Goal: Task Accomplishment & Management: Complete application form

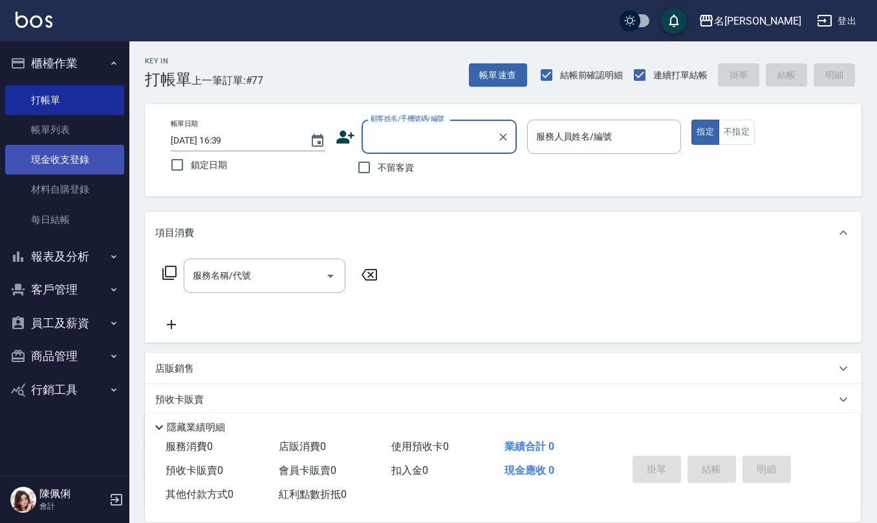
click at [74, 159] on link "現金收支登錄" at bounding box center [64, 160] width 119 height 30
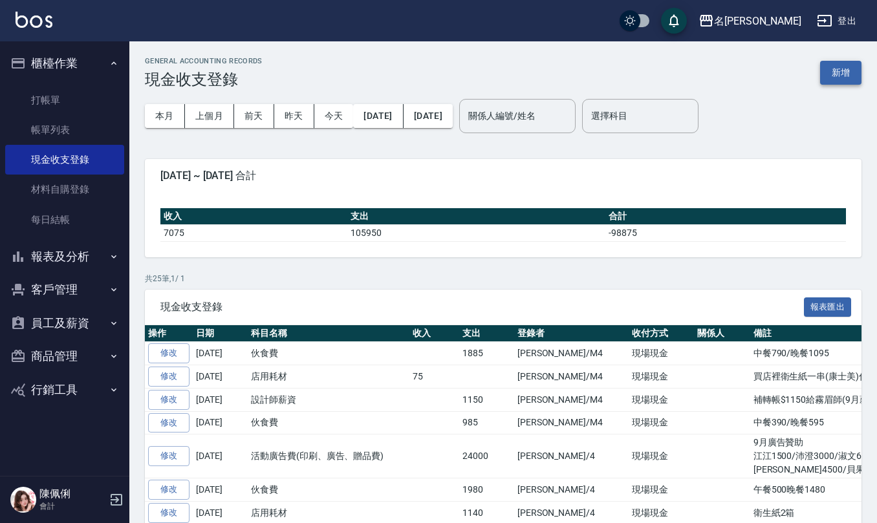
click at [833, 70] on button "新增" at bounding box center [840, 73] width 41 height 24
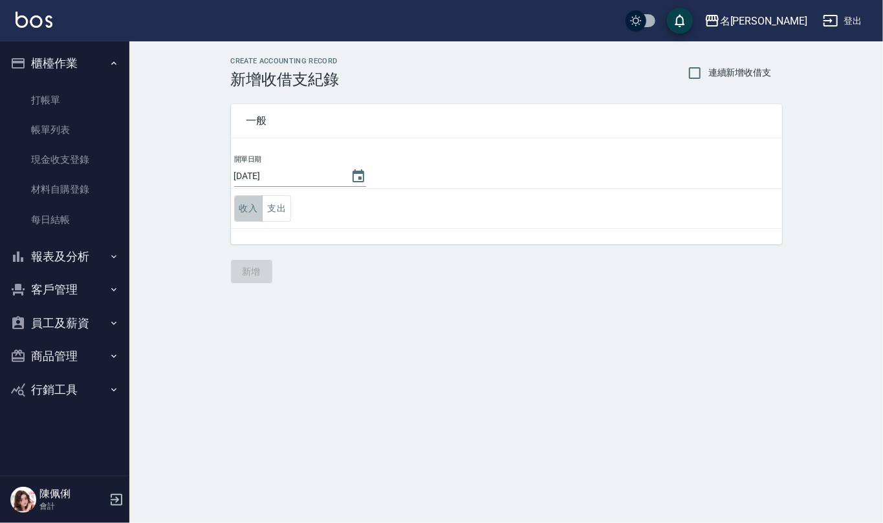
click at [246, 215] on button "收入" at bounding box center [248, 208] width 29 height 27
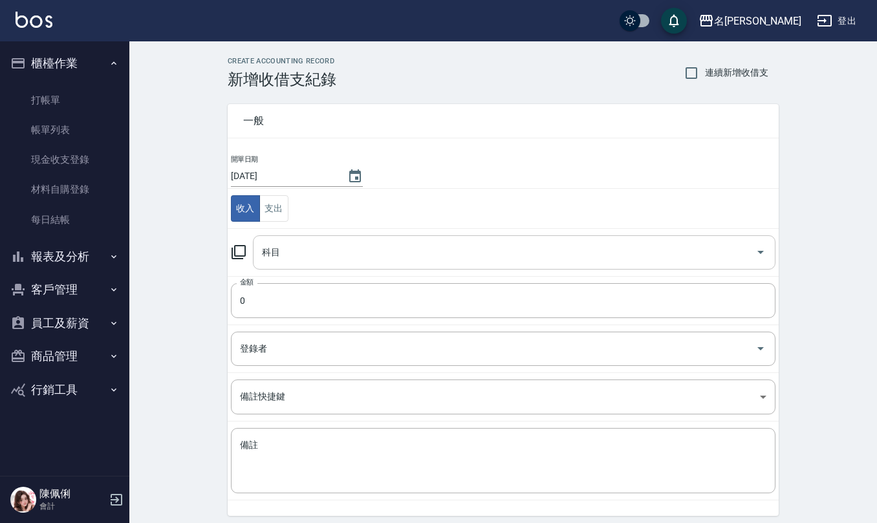
click at [294, 256] on input "科目" at bounding box center [505, 252] width 492 height 23
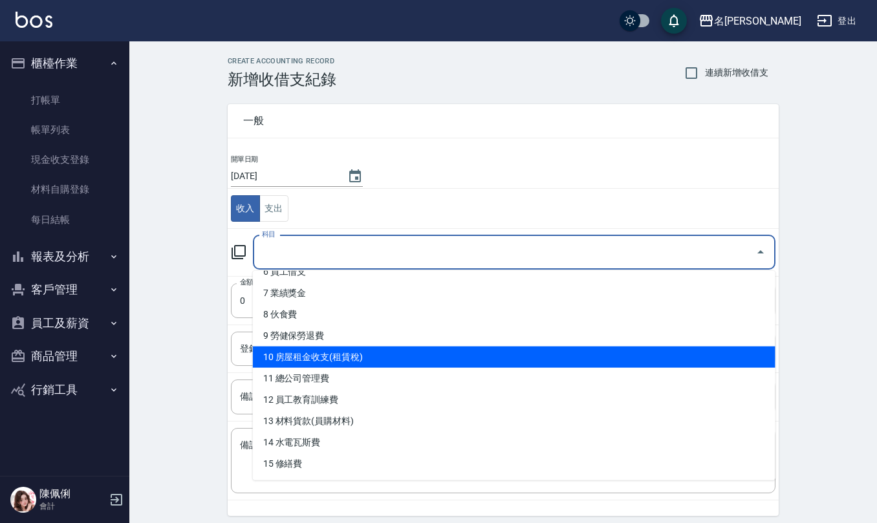
scroll to position [172, 0]
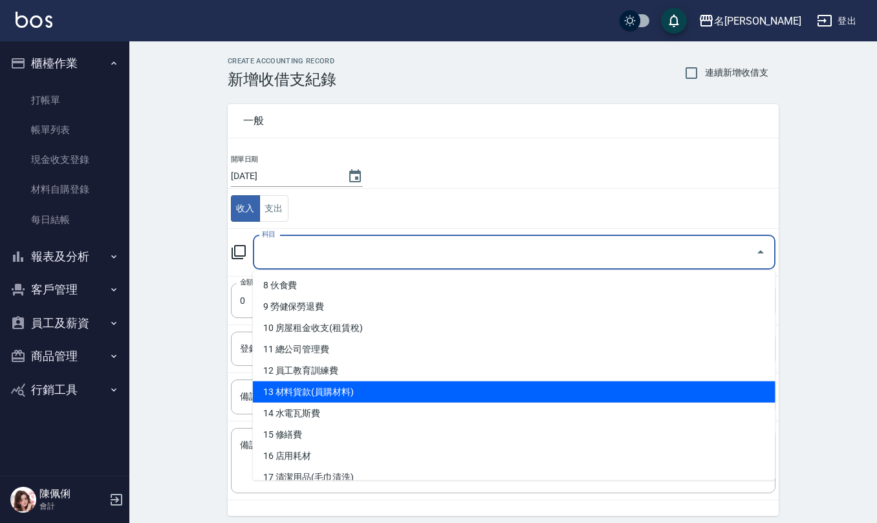
drag, startPoint x: 313, startPoint y: 397, endPoint x: 309, endPoint y: 388, distance: 9.9
click at [313, 396] on li "13 材料貨款(員購材料)" at bounding box center [514, 392] width 523 height 21
type input "13 材料貨款(員購材料)"
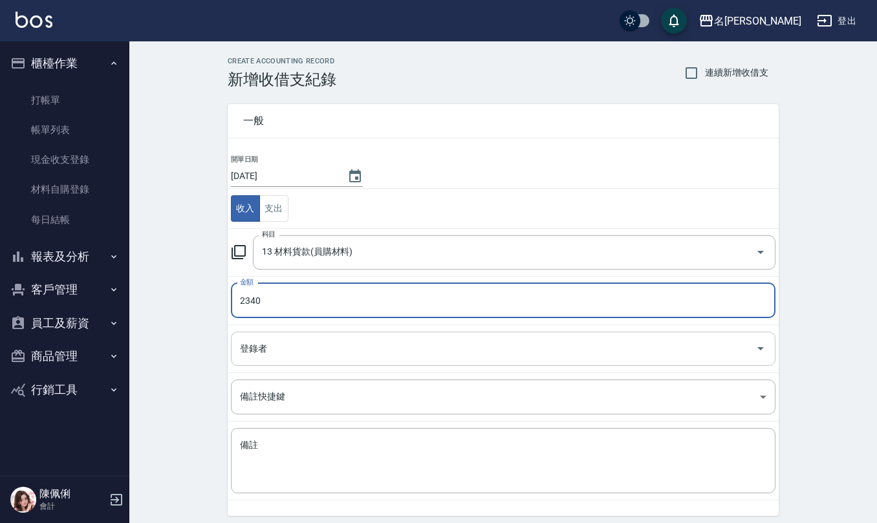
type input "2340"
drag, startPoint x: 287, startPoint y: 353, endPoint x: 282, endPoint y: 347, distance: 7.8
click at [285, 354] on input "登錄者" at bounding box center [494, 349] width 514 height 23
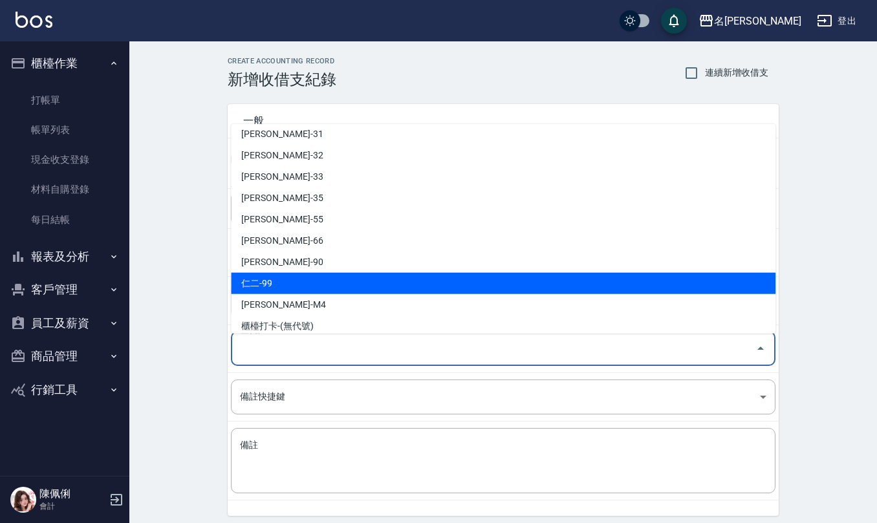
scroll to position [612, 0]
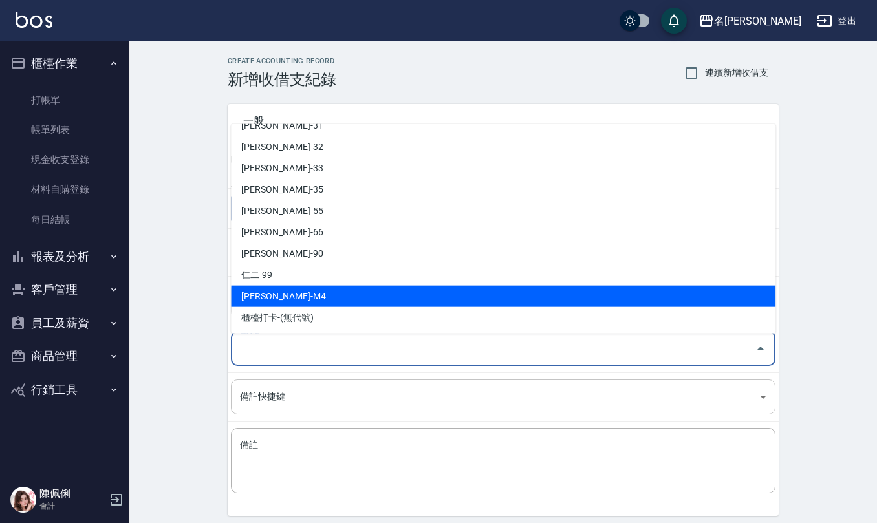
drag, startPoint x: 300, startPoint y: 290, endPoint x: 296, endPoint y: 396, distance: 106.8
click at [300, 290] on li "[PERSON_NAME]-M4" at bounding box center [503, 296] width 545 height 21
type input "[PERSON_NAME]-M4"
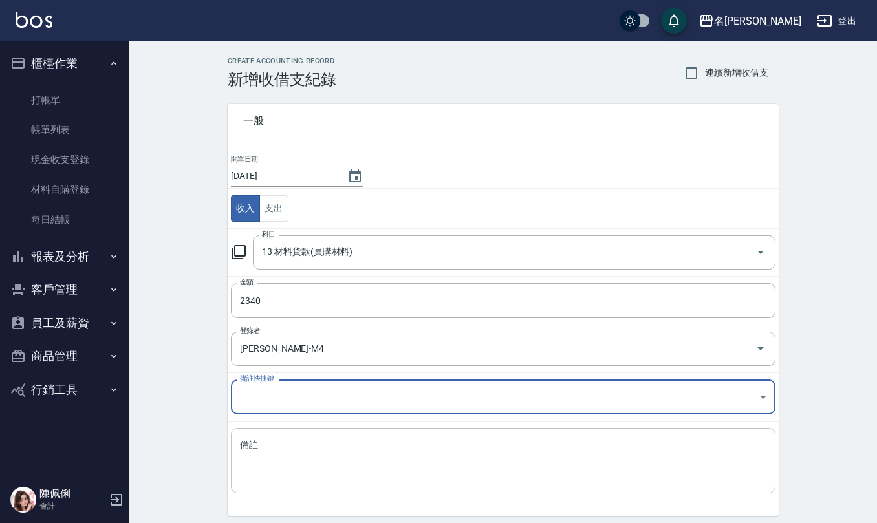
click at [299, 472] on textarea "備註" at bounding box center [503, 461] width 526 height 44
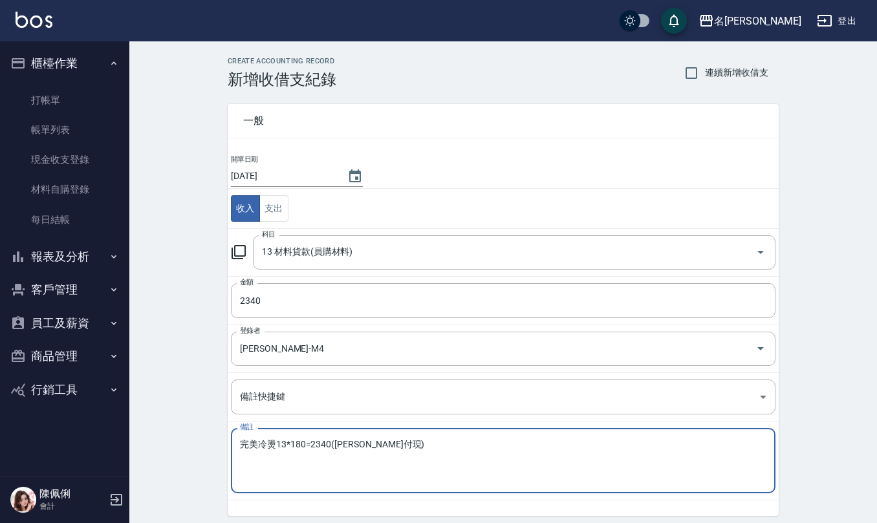
scroll to position [49, 0]
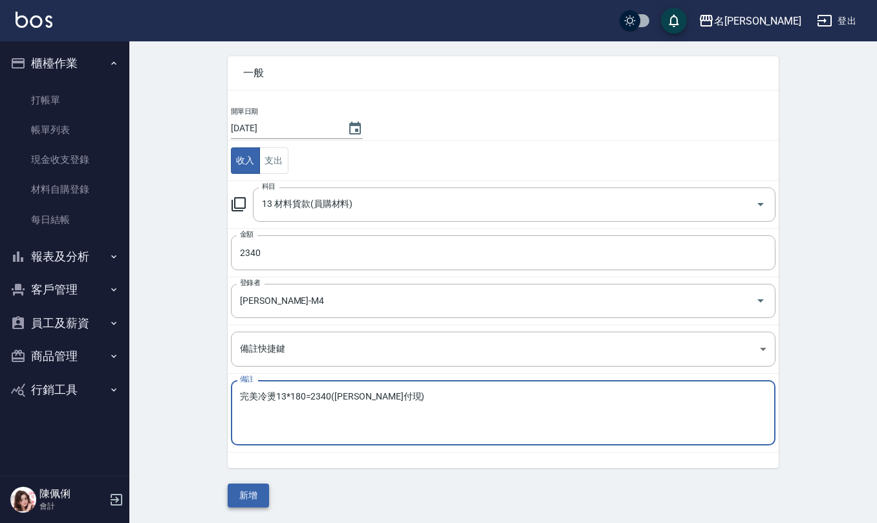
type textarea "完美冷燙13*180=2340([PERSON_NAME]付現)"
click at [256, 490] on button "新增" at bounding box center [248, 496] width 41 height 24
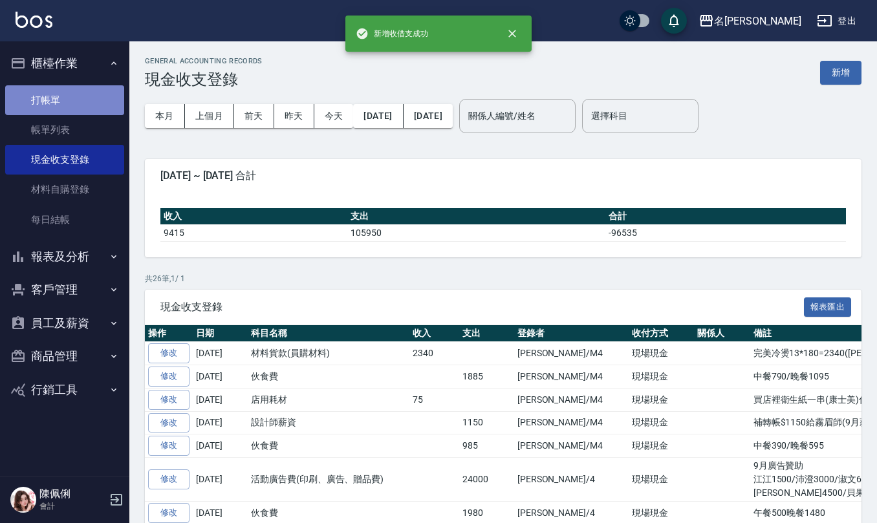
click at [47, 104] on link "打帳單" at bounding box center [64, 100] width 119 height 30
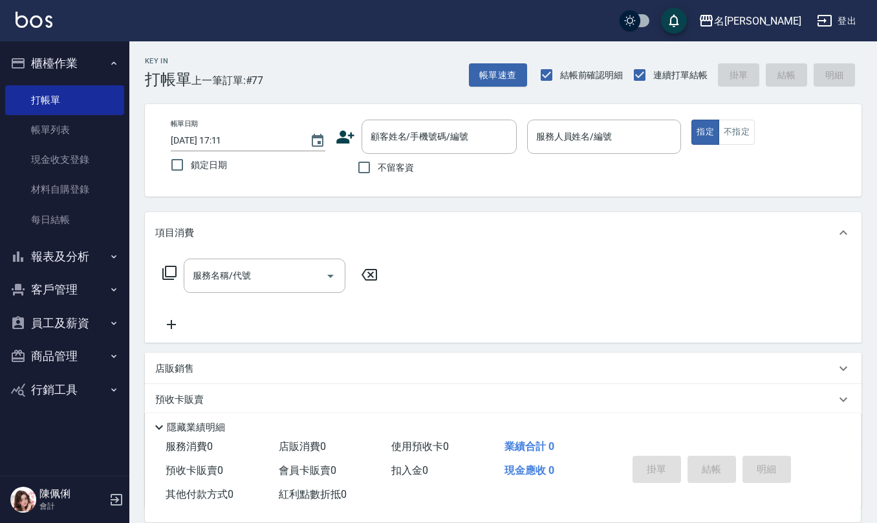
click at [382, 155] on label "不留客資" at bounding box center [382, 167] width 63 height 27
click at [378, 155] on input "不留客資" at bounding box center [364, 167] width 27 height 27
checkbox input "true"
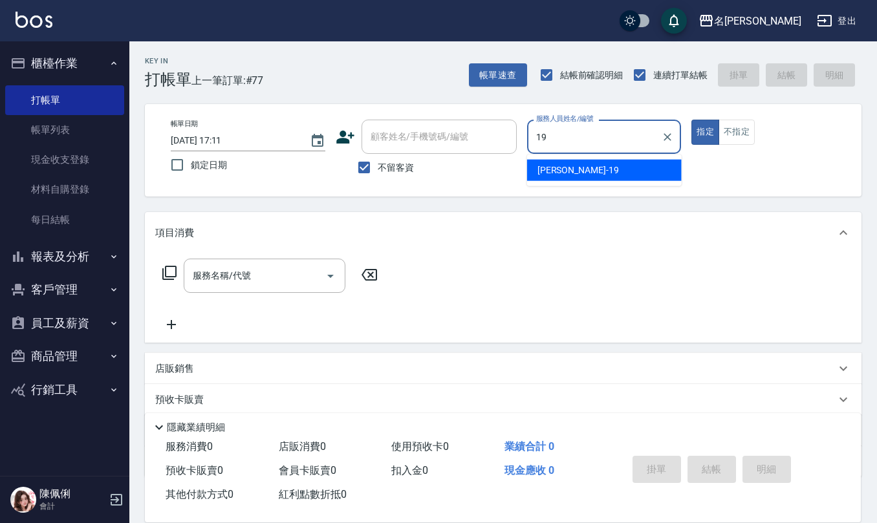
type input "[PERSON_NAME]-19"
type button "true"
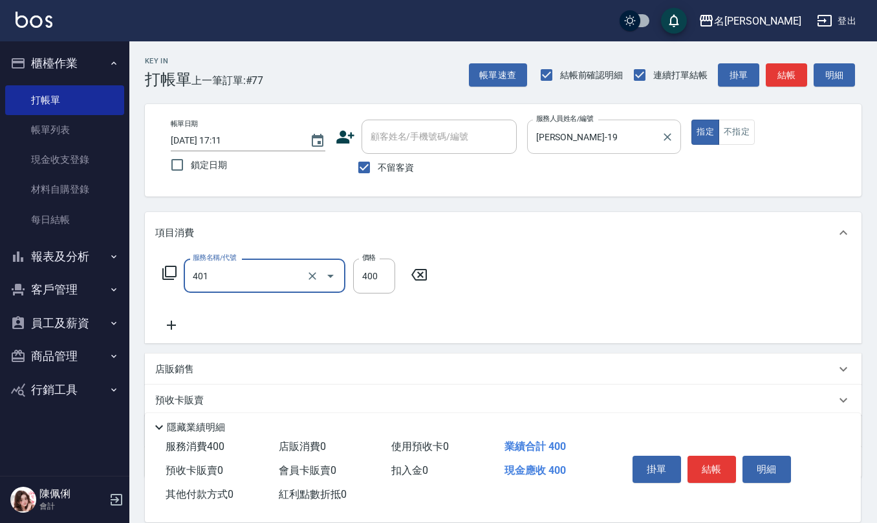
type input "剪髮(401)"
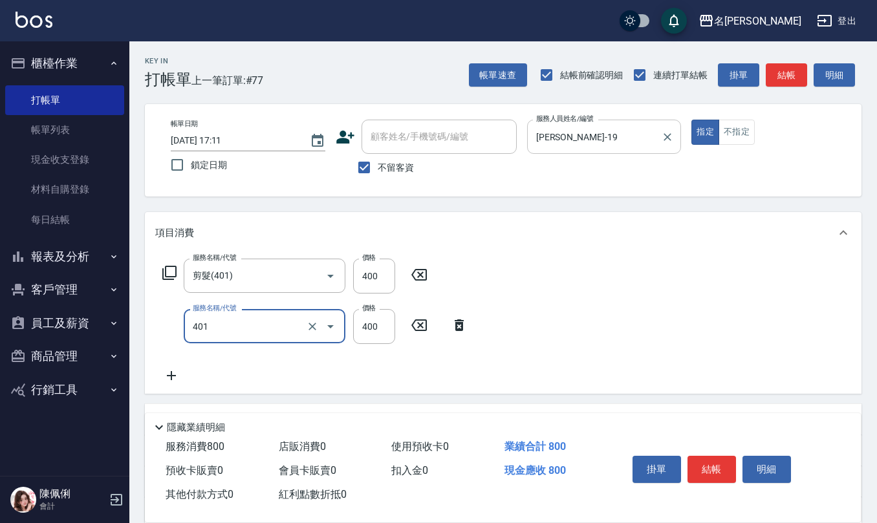
type input "剪髮(401)"
type input "400"
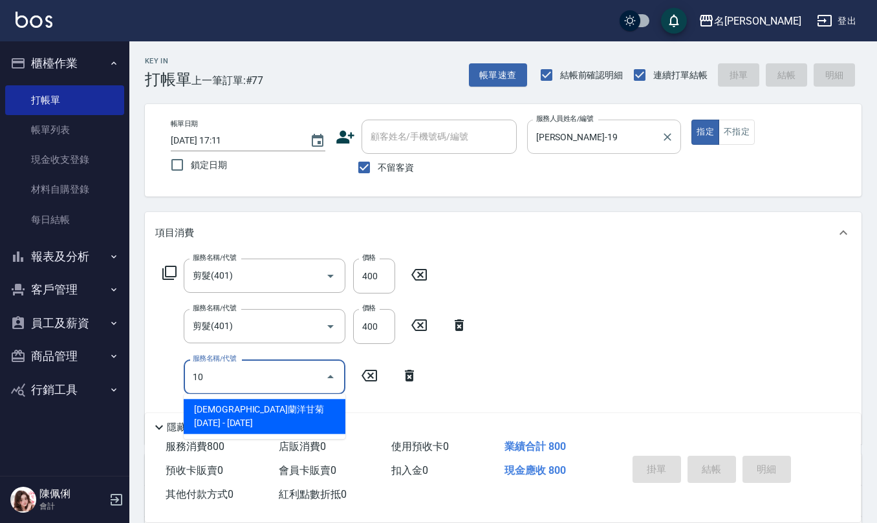
type input "伊蘭洋甘菊1000(712)"
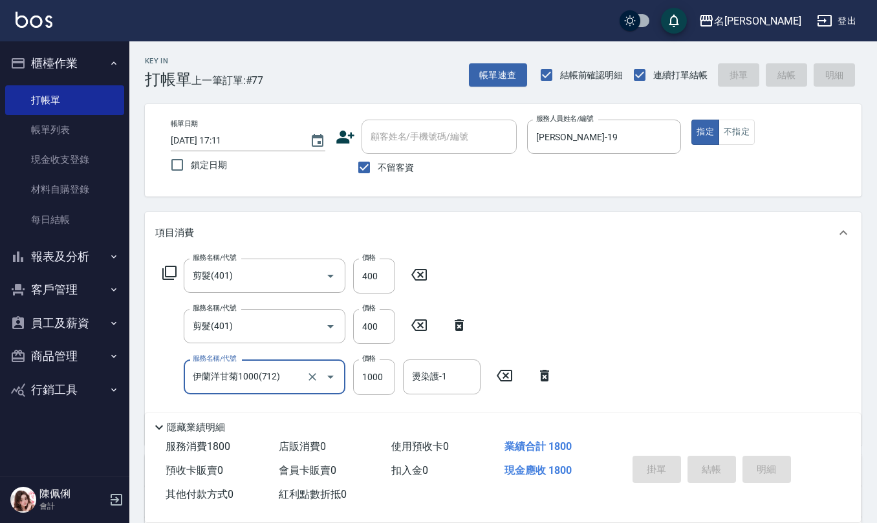
type input "[DATE] 17:12"
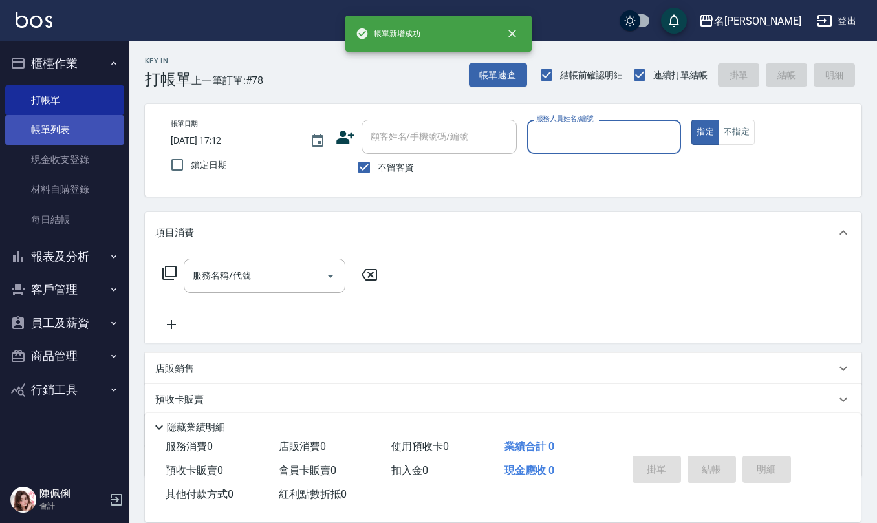
click at [91, 138] on link "帳單列表" at bounding box center [64, 130] width 119 height 30
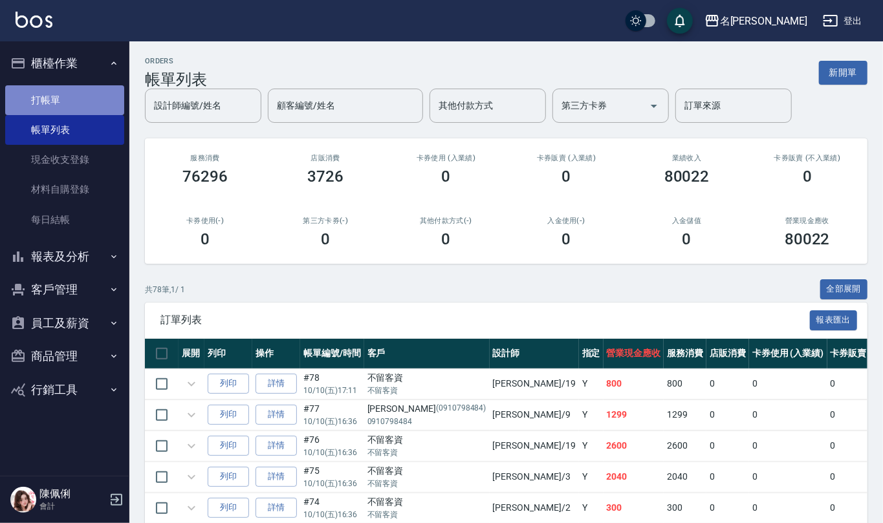
click at [89, 94] on link "打帳單" at bounding box center [64, 100] width 119 height 30
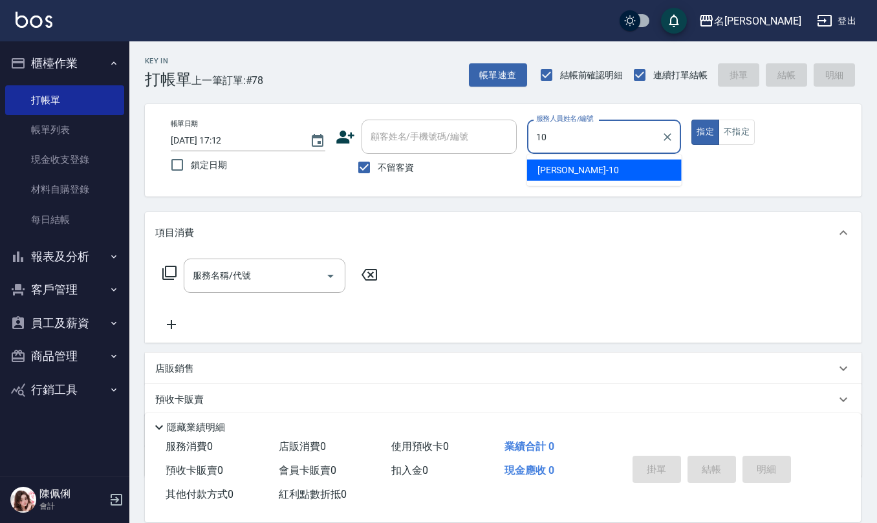
type input "[PERSON_NAME]10"
type button "true"
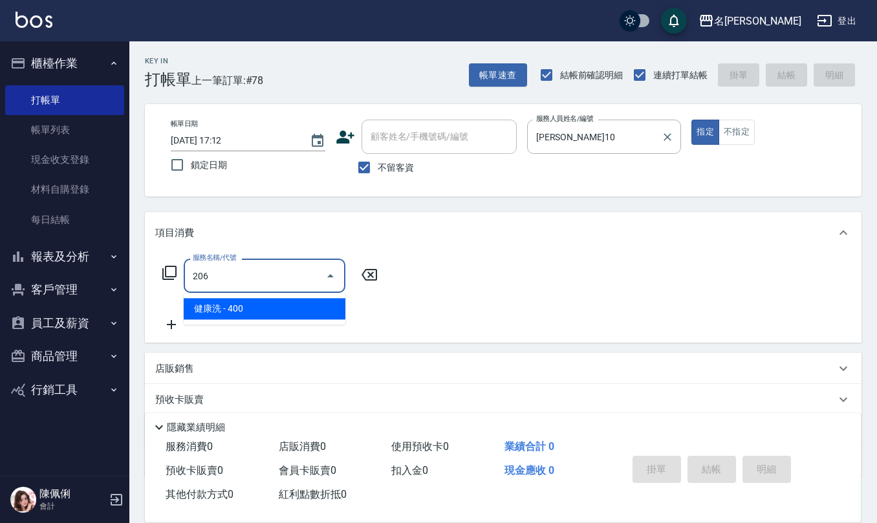
type input "健康洗(206)"
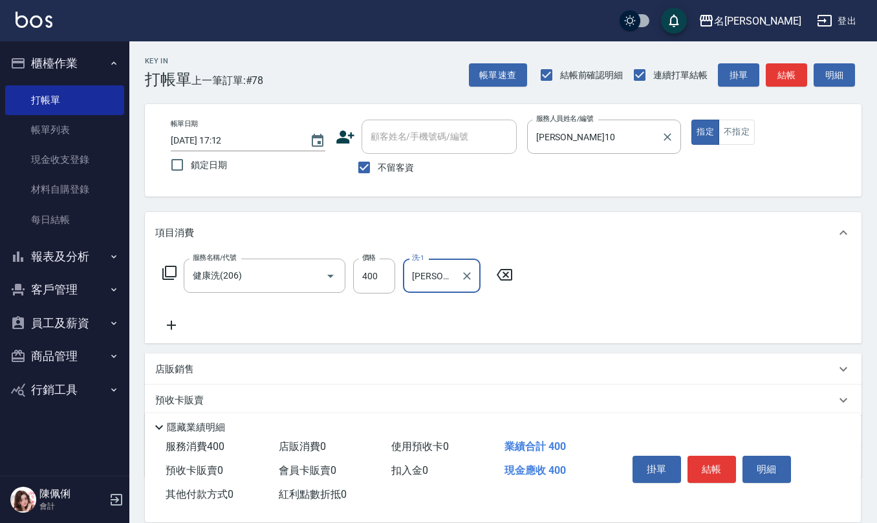
type input "[PERSON_NAME]-23"
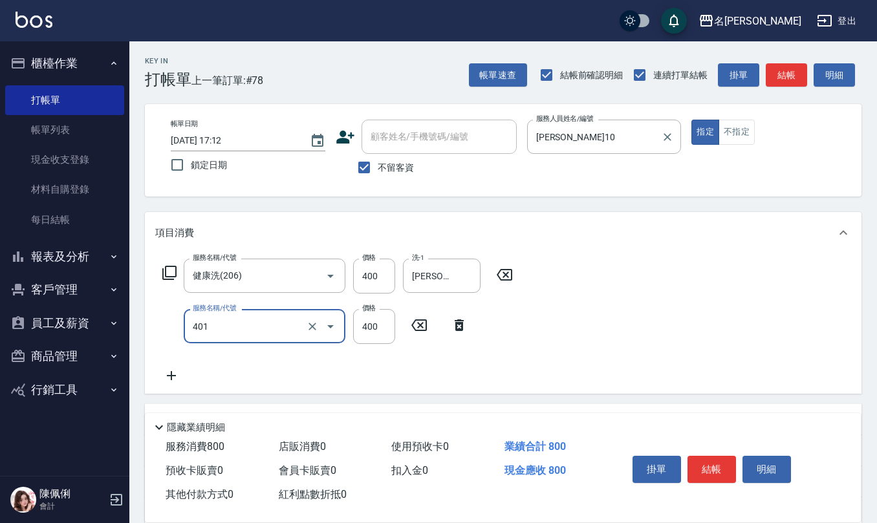
type input "剪髮(401)"
type input "405"
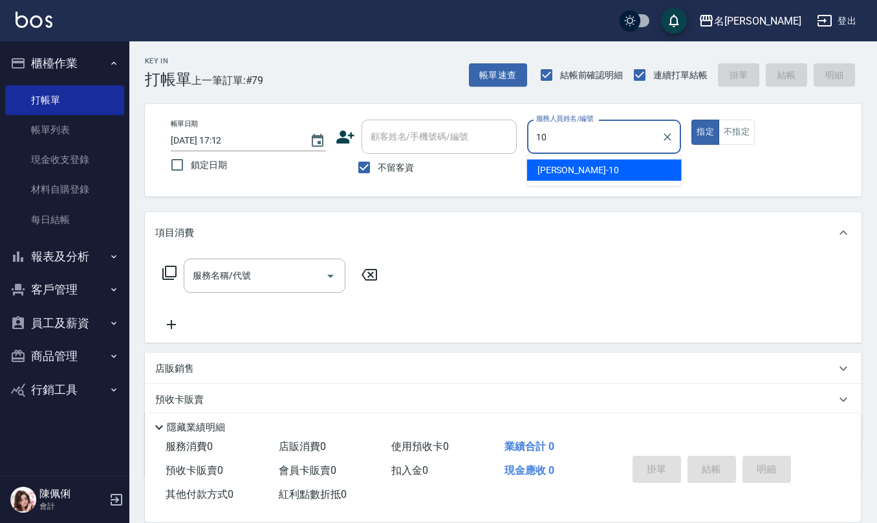
type input "[PERSON_NAME]10"
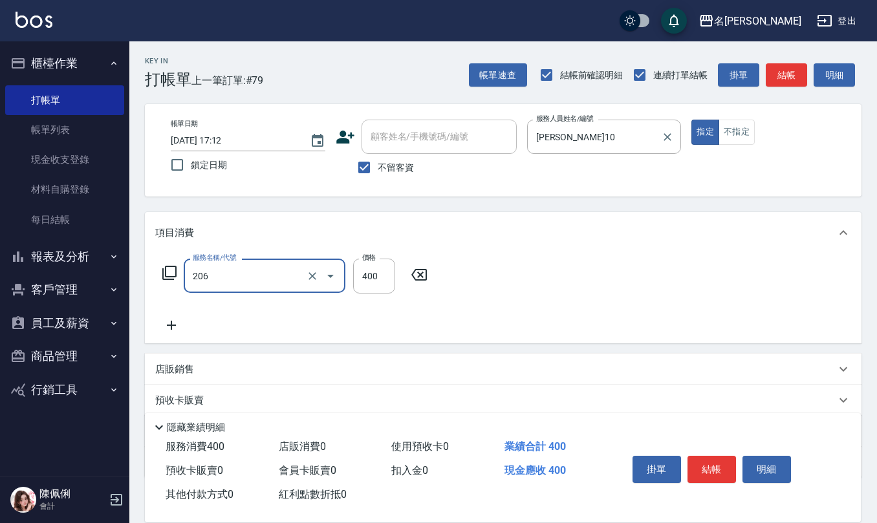
type input "健康洗(206)"
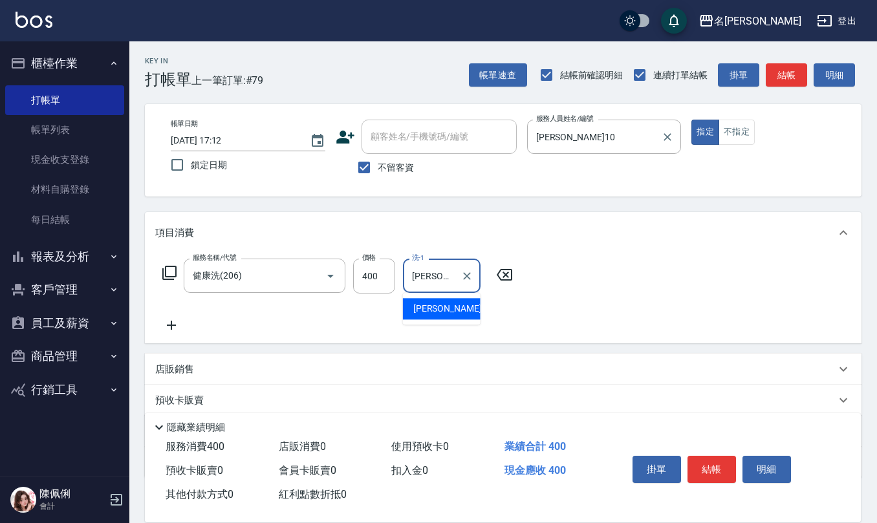
type input "[PERSON_NAME]5"
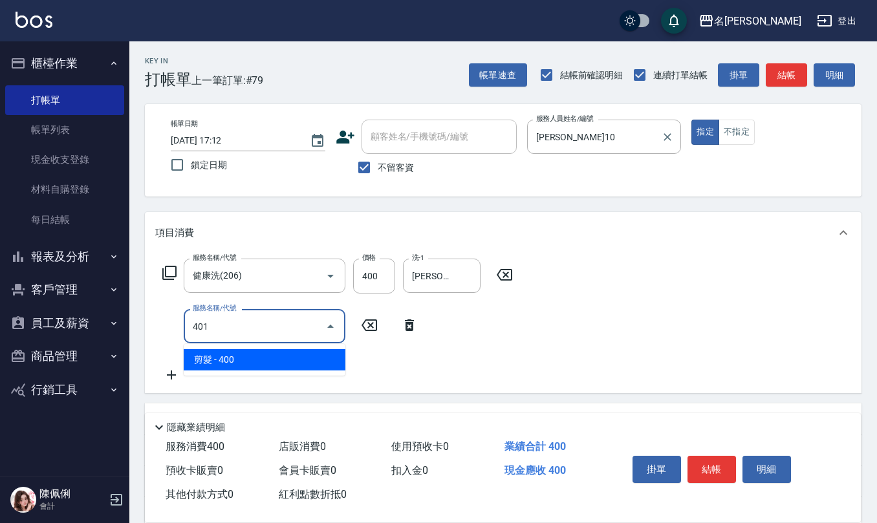
type input "剪髮(401)"
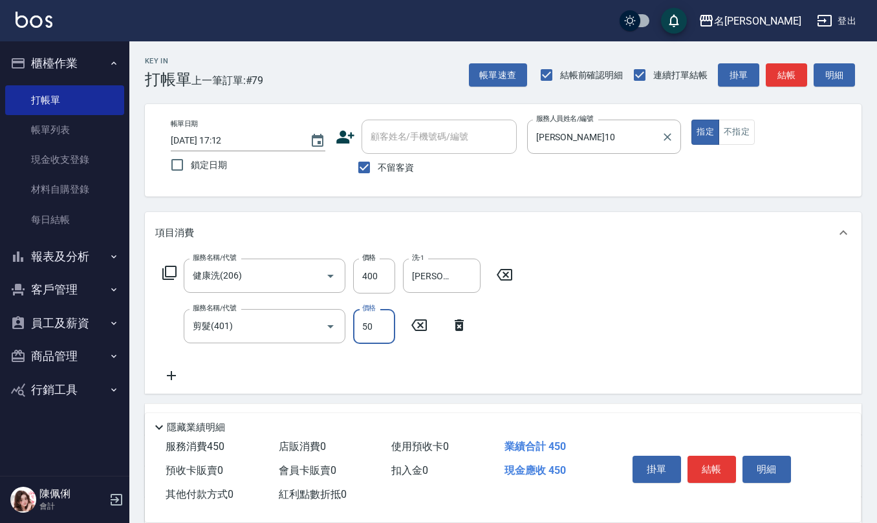
type input "50"
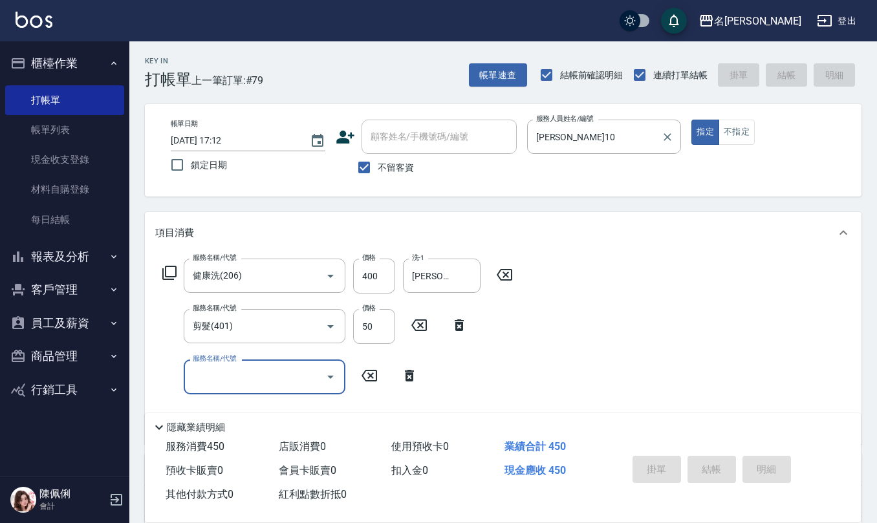
type input "[DATE] 17:13"
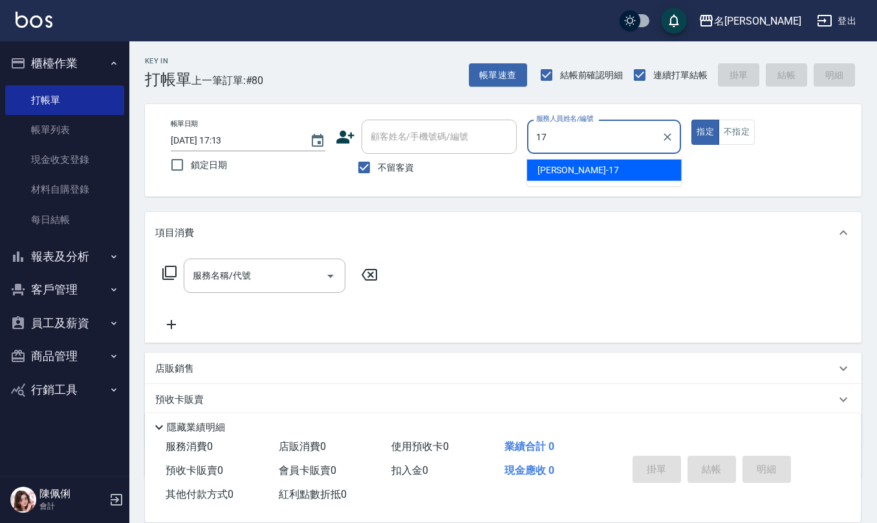
type input "[PERSON_NAME]-17"
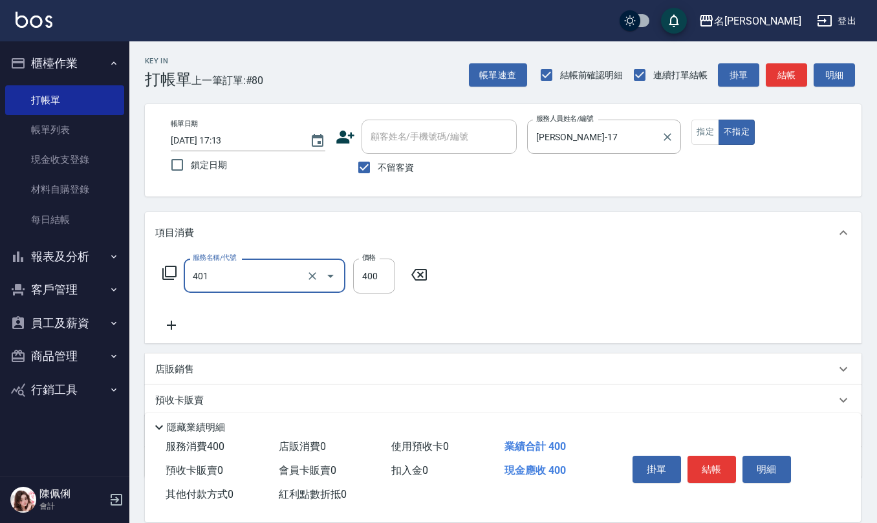
type input "剪髮(401)"
type input "50"
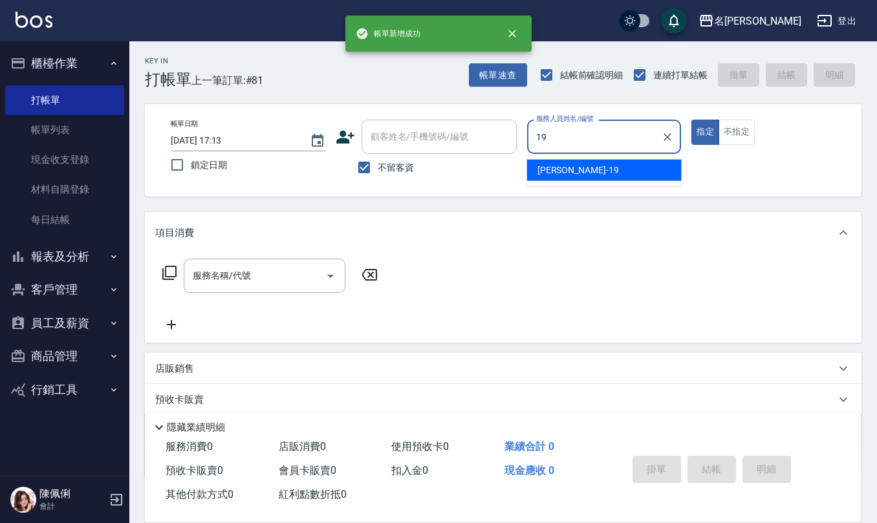
type input "[PERSON_NAME]-19"
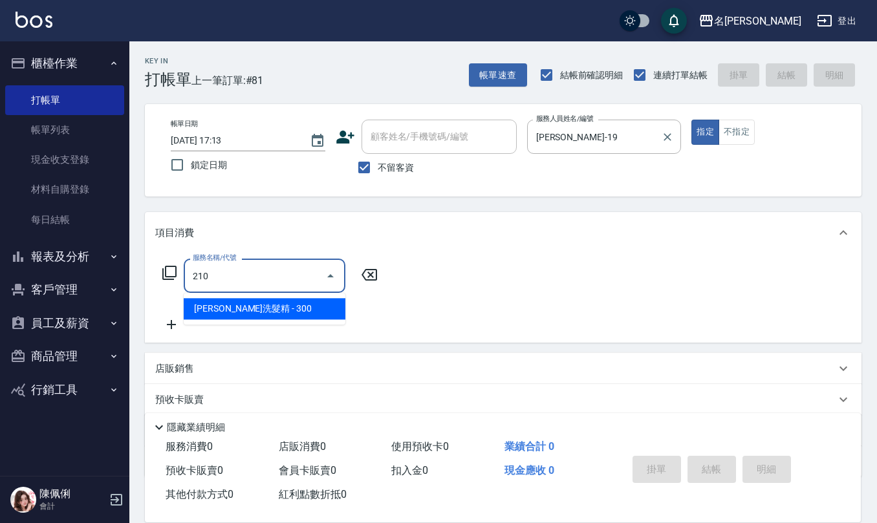
type input "[PERSON_NAME]洗髮精(210)"
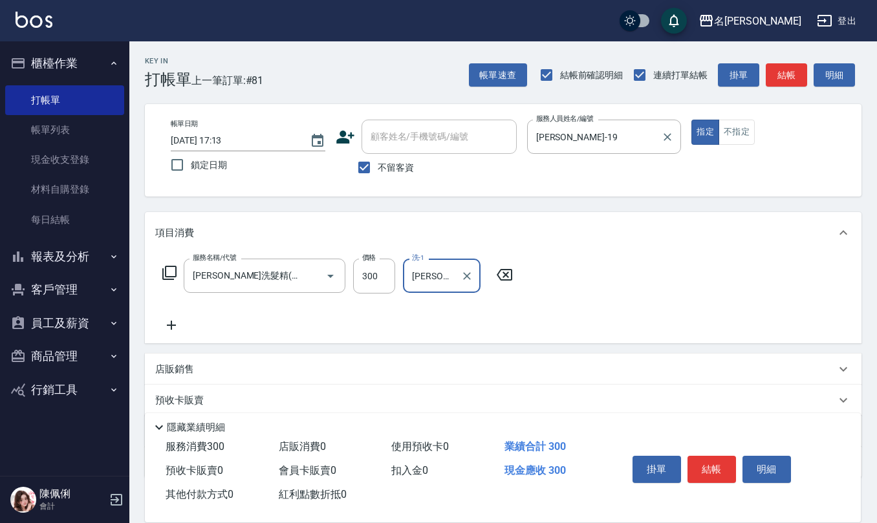
type input "[PERSON_NAME]-26"
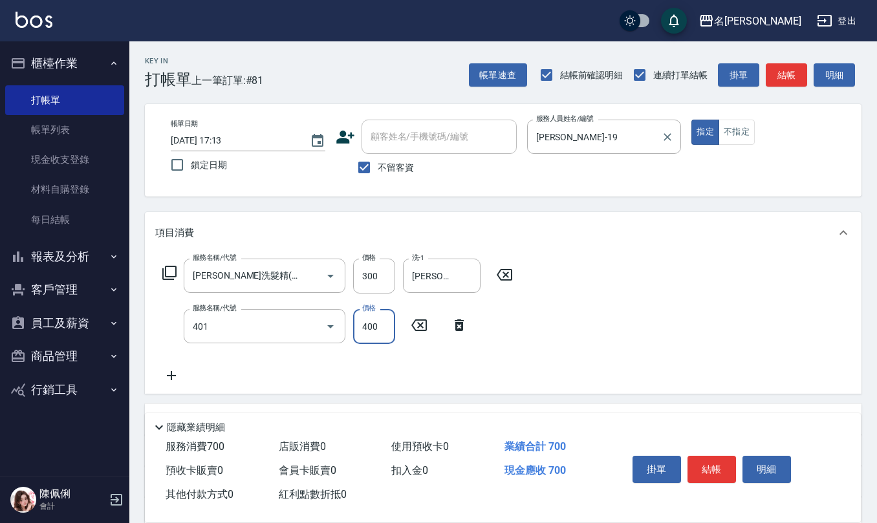
type input "剪髮(401)"
drag, startPoint x: 374, startPoint y: 322, endPoint x: 343, endPoint y: 318, distance: 31.3
click at [349, 322] on div "服務名稱/代號 剪髮(401) 服務名稱/代號 價格 3 價格" at bounding box center [315, 326] width 320 height 35
type input "450"
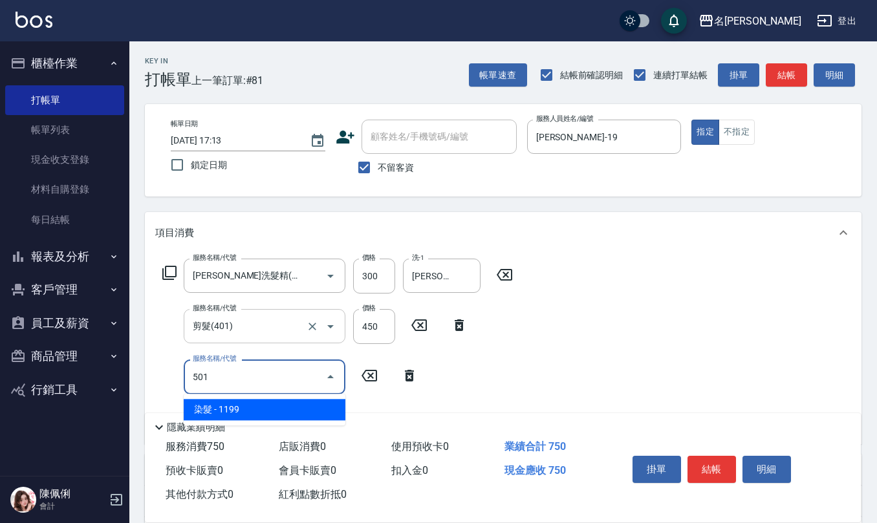
type input "染髮(501)"
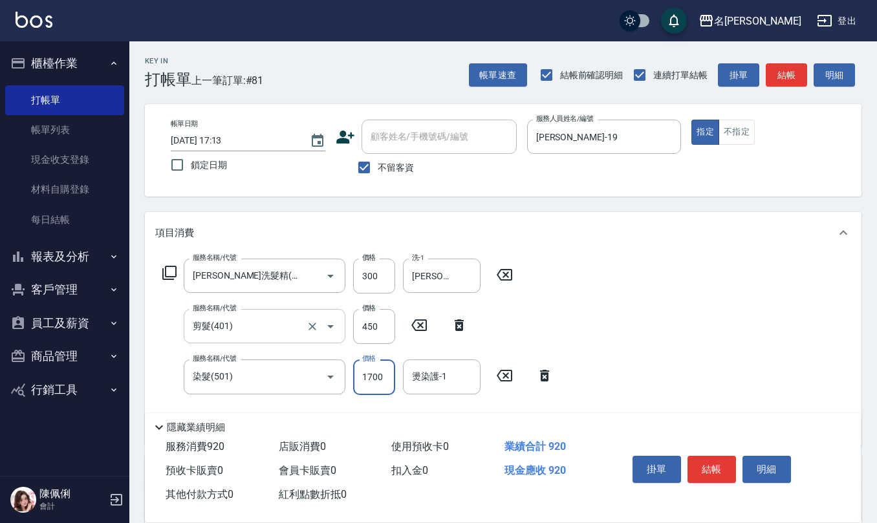
type input "1700"
type input "[PERSON_NAME]-26"
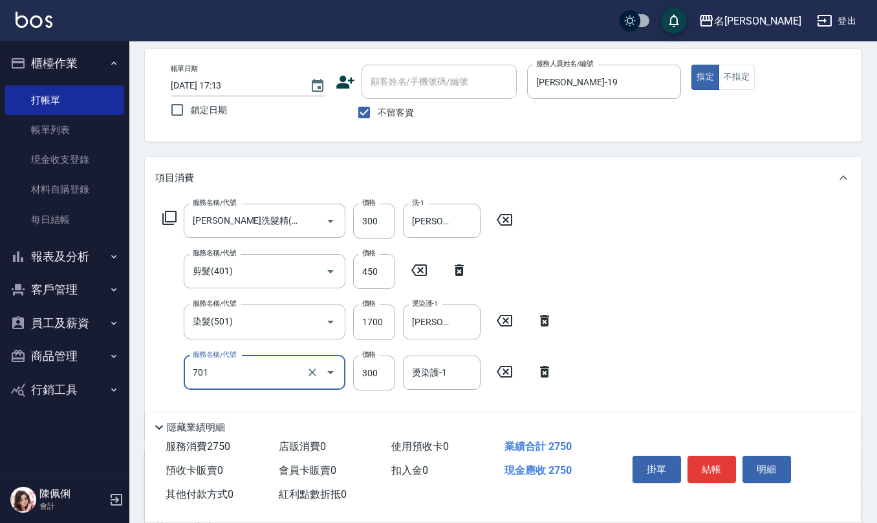
scroll to position [86, 0]
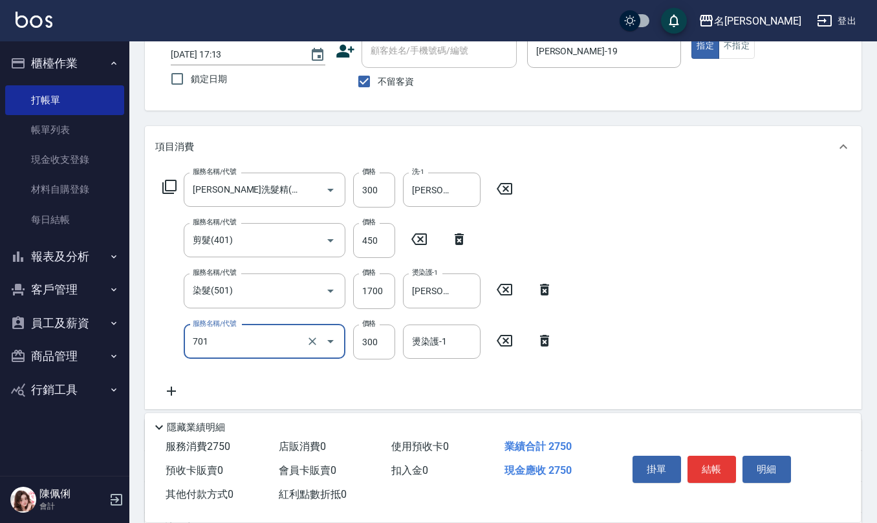
type input "自備護髮(701)"
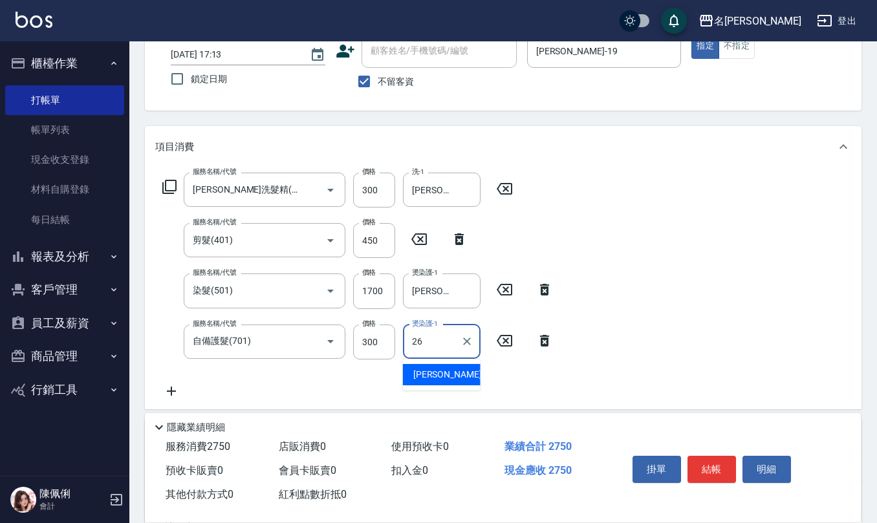
type input "[PERSON_NAME]-26"
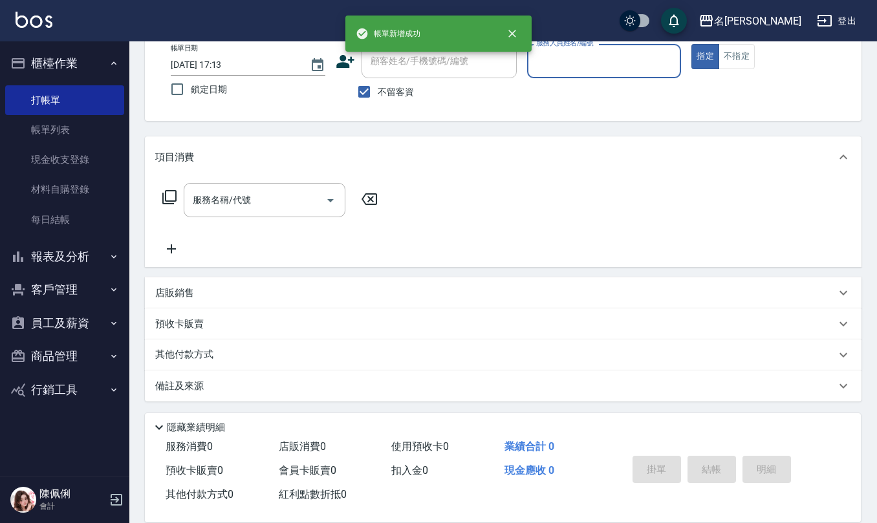
scroll to position [0, 0]
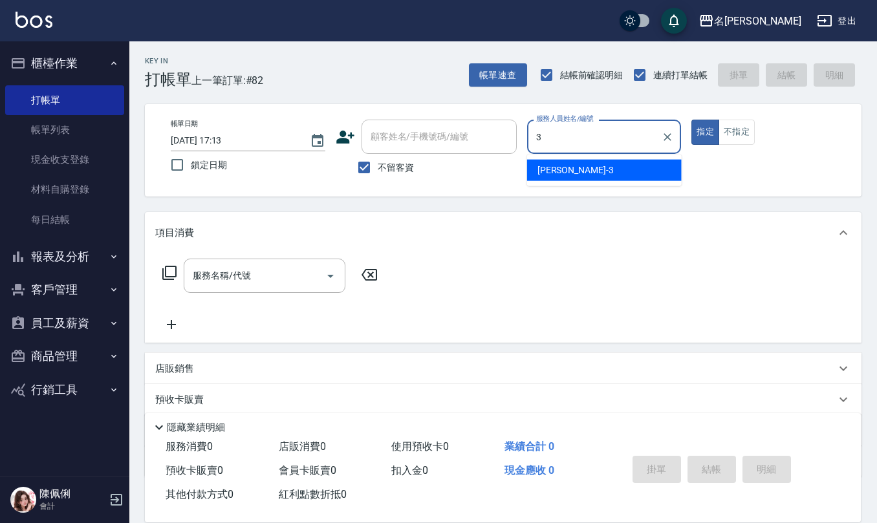
type input "[PERSON_NAME]-3"
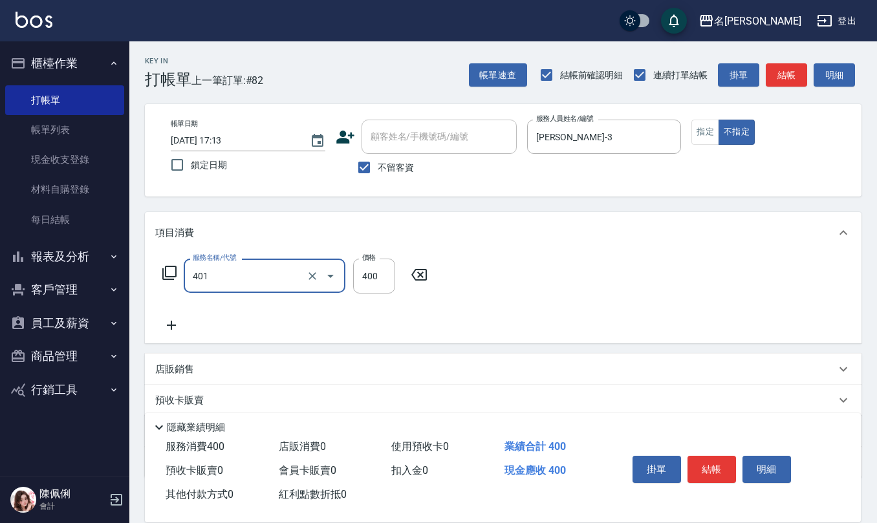
type input "剪髮(401)"
type input "200"
